Goal: Submit feedback/report problem

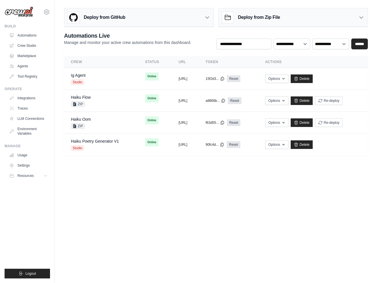
click at [43, 16] on div "vinicius@crewai.com CrewAI Internal Org Vini Org ✓ CrewAI Demo Account Docusign…" at bounding box center [27, 9] width 45 height 18
click at [43, 9] on div "vinicius@crewai.com CrewAI Internal Org Vini Org ✓ CrewAI Demo Account Docusign…" at bounding box center [27, 9] width 45 height 18
click at [44, 9] on icon at bounding box center [46, 12] width 7 height 7
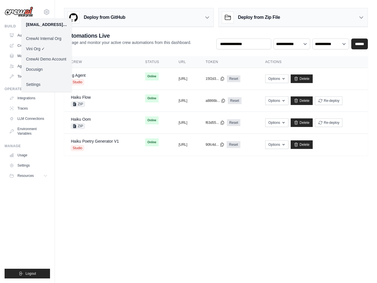
click at [55, 65] on link "Docusign" at bounding box center [46, 69] width 50 height 10
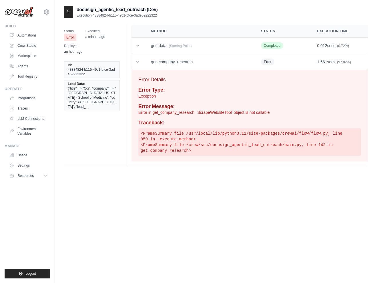
click at [229, 114] on p "Error in get_company_research: 'ScrapeWebsiteTool' object is not callable" at bounding box center [249, 113] width 223 height 6
click at [237, 129] on pre "<FrameSummary file /usr/local/lib/python3.12/site-packages/crewai/flow/flow.py,…" at bounding box center [249, 142] width 223 height 27
click at [244, 139] on pre "<FrameSummary file /usr/local/lib/python3.12/site-packages/crewai/flow/flow.py,…" at bounding box center [249, 142] width 223 height 27
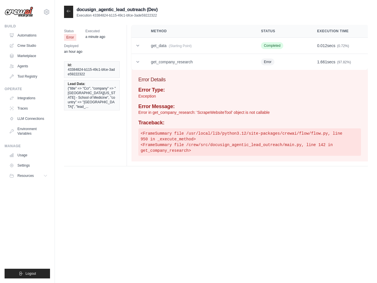
click at [244, 139] on pre "<FrameSummary file /usr/local/lib/python3.12/site-packages/crewai/flow/flow.py,…" at bounding box center [249, 142] width 223 height 27
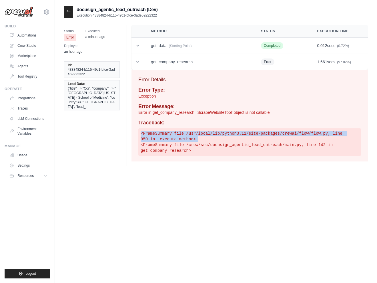
click at [250, 141] on pre "<FrameSummary file /usr/local/lib/python3.12/site-packages/crewai/flow/flow.py,…" at bounding box center [249, 142] width 223 height 27
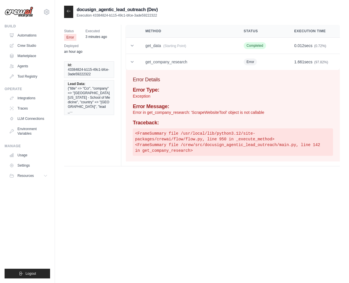
click at [294, 145] on pre "<FrameSummary file /usr/local/lib/python3.12/site-packages/crewai/flow/flow.py,…" at bounding box center [233, 142] width 200 height 27
drag, startPoint x: 294, startPoint y: 145, endPoint x: 199, endPoint y: 146, distance: 94.6
click at [199, 146] on pre "<FrameSummary file /usr/local/lib/python3.12/site-packages/crewai/flow/flow.py,…" at bounding box center [233, 142] width 200 height 27
copy pre "src/docusign_agentic_lead_outreach/main.py"
click at [208, 116] on div "Error Type: Exception Error Message: Error in get_company_research: 'ScrapeWebs…" at bounding box center [233, 121] width 200 height 69
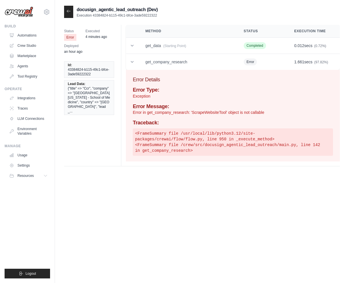
click at [207, 113] on p "Error in get_company_research: 'ScrapeWebsiteTool' object is not callable" at bounding box center [233, 113] width 200 height 6
click at [156, 111] on p "Error in get_company_research: 'ScrapeWebsiteTool' object is not callable" at bounding box center [233, 113] width 200 height 6
click at [213, 114] on p "Error in get_company_research: 'ScrapeWebsiteTool' object is not callable" at bounding box center [233, 113] width 200 height 6
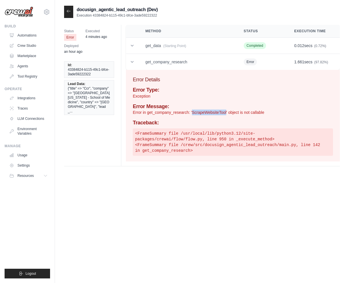
click at [213, 114] on p "Error in get_company_research: 'ScrapeWebsiteTool' object is not callable" at bounding box center [233, 113] width 200 height 6
copy p "ScrapeWebsiteTool"
click at [156, 112] on p "Error in get_company_research: 'ScrapeWebsiteTool' object is not callable" at bounding box center [233, 113] width 200 height 6
copy p "get_company_research"
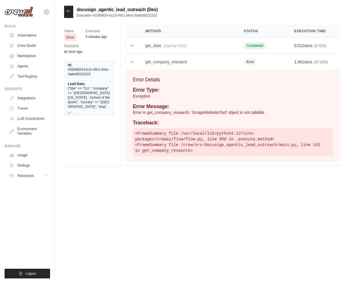
click at [179, 151] on pre "<FrameSummary file /usr/local/lib/python3.12/site-packages/crewai/flow/flow.py,…" at bounding box center [233, 142] width 200 height 27
copy pre "get_company_research"
